Goal: Download file/media

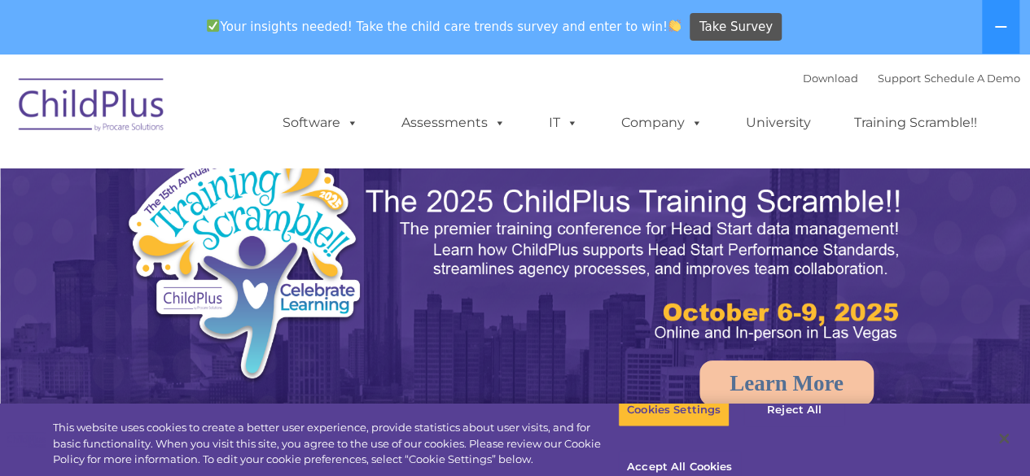
select select "MEDIUM"
click at [741, 451] on button "Accept All Cookies" at bounding box center [679, 468] width 123 height 34
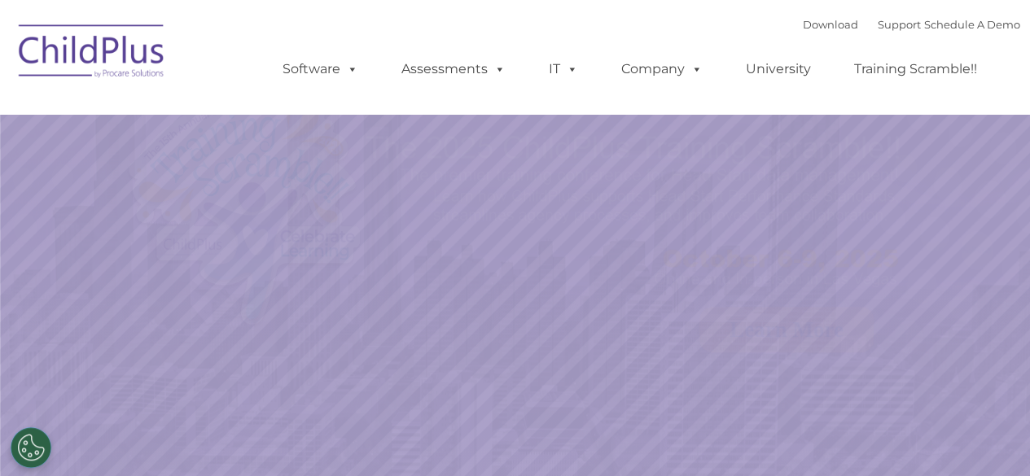
select select "MEDIUM"
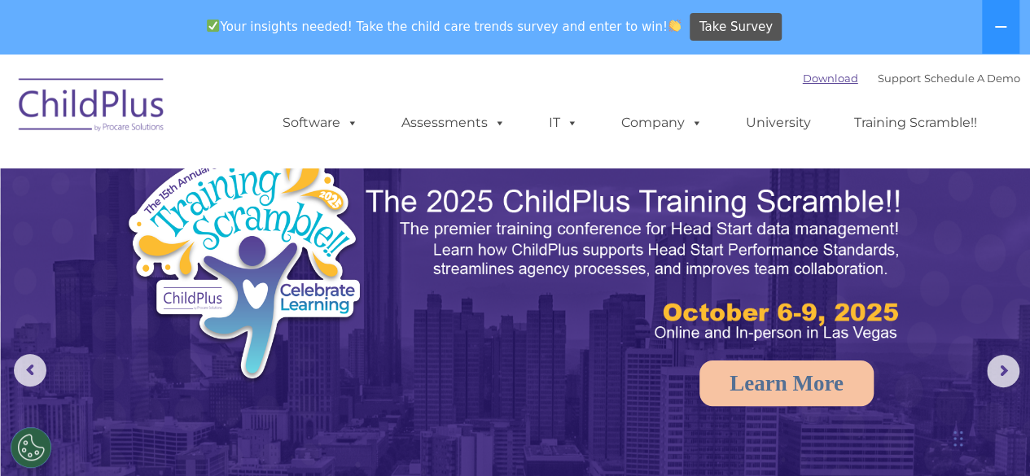
click at [807, 77] on link "Download" at bounding box center [830, 78] width 55 height 13
